Goal: Information Seeking & Learning: Learn about a topic

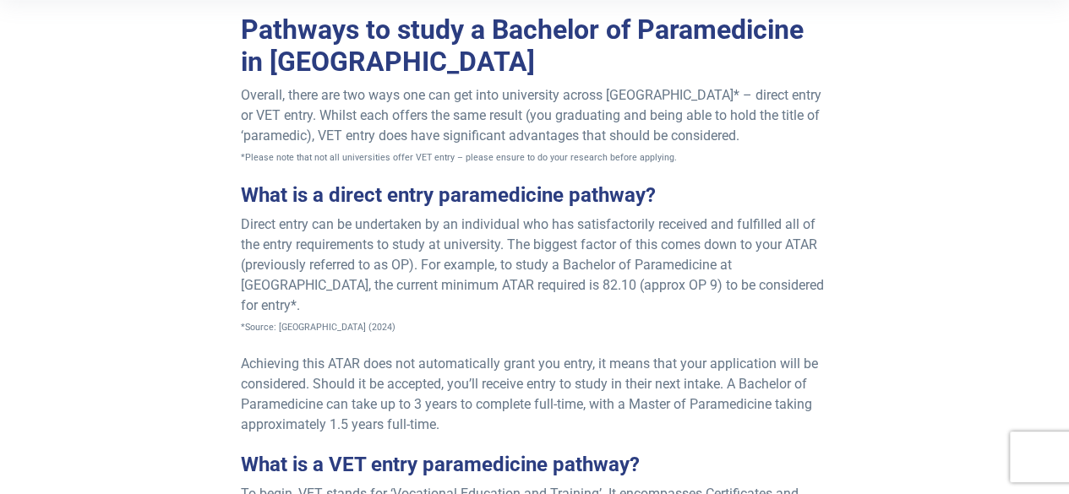
scroll to position [573, 0]
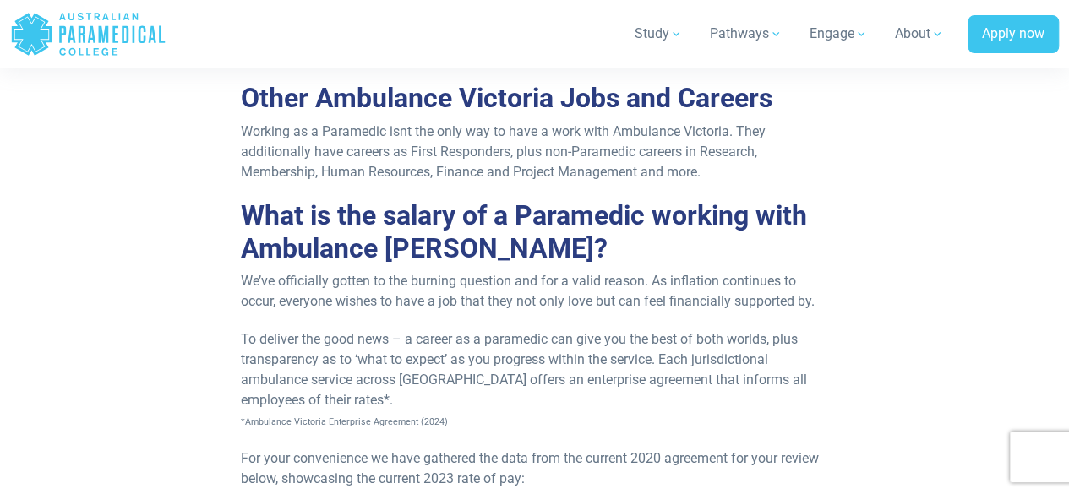
scroll to position [5411, 0]
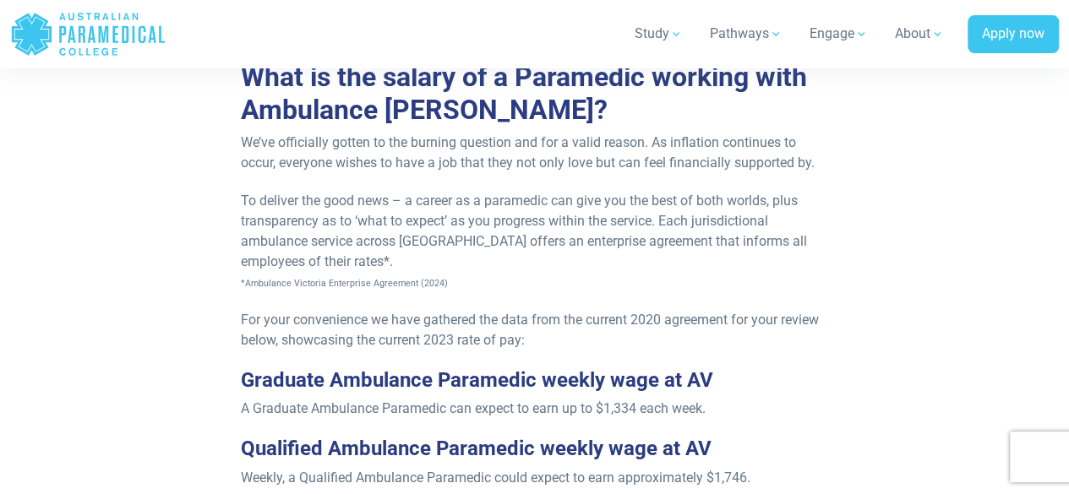
scroll to position [5559, 0]
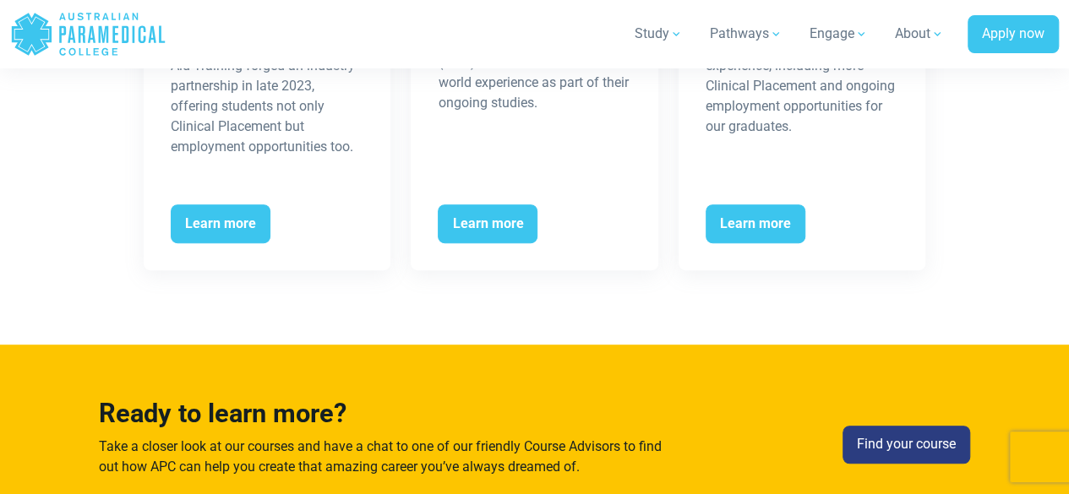
scroll to position [4218, 0]
